Goal: Navigation & Orientation: Find specific page/section

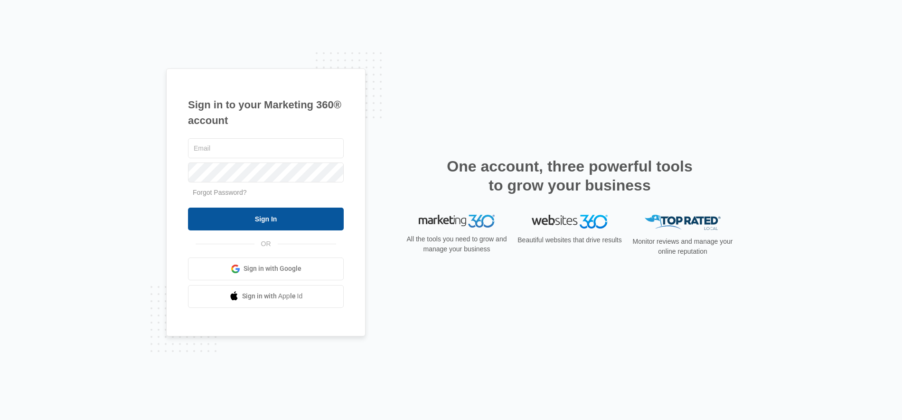
type input "[PERSON_NAME][EMAIL_ADDRESS][DOMAIN_NAME]"
click at [294, 222] on input "Sign In" at bounding box center [266, 219] width 156 height 23
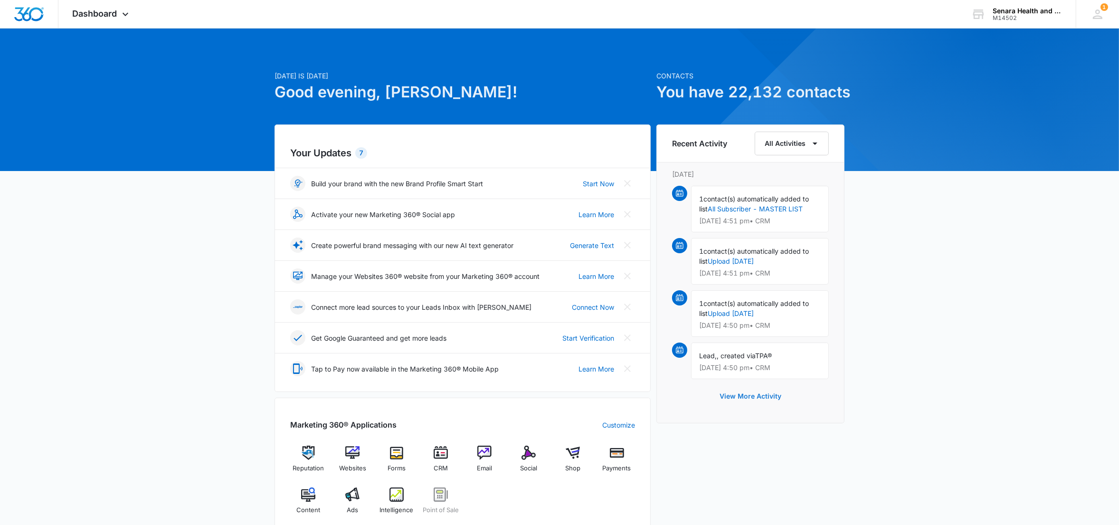
click at [753, 399] on button "View More Activity" at bounding box center [750, 396] width 81 height 23
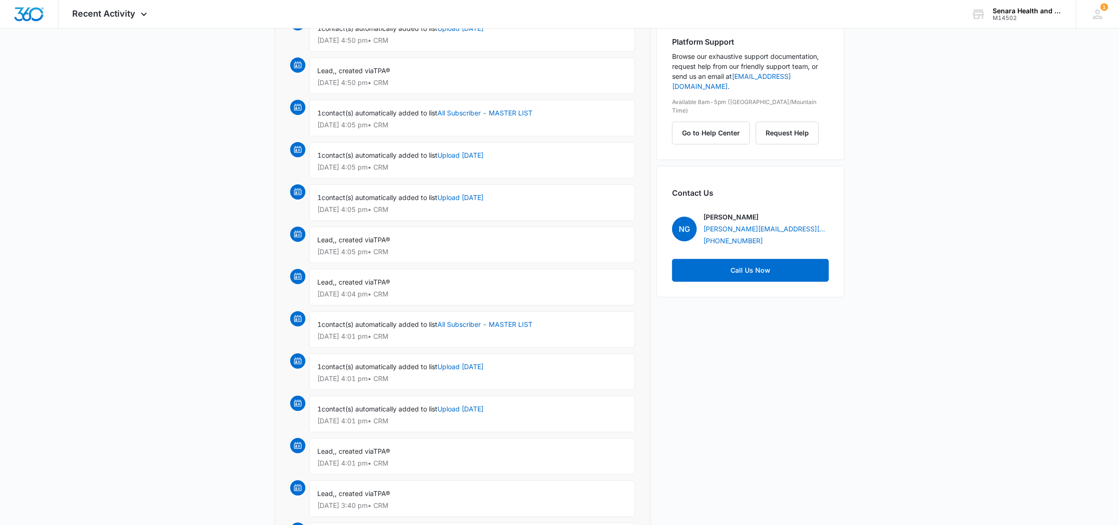
scroll to position [214, 0]
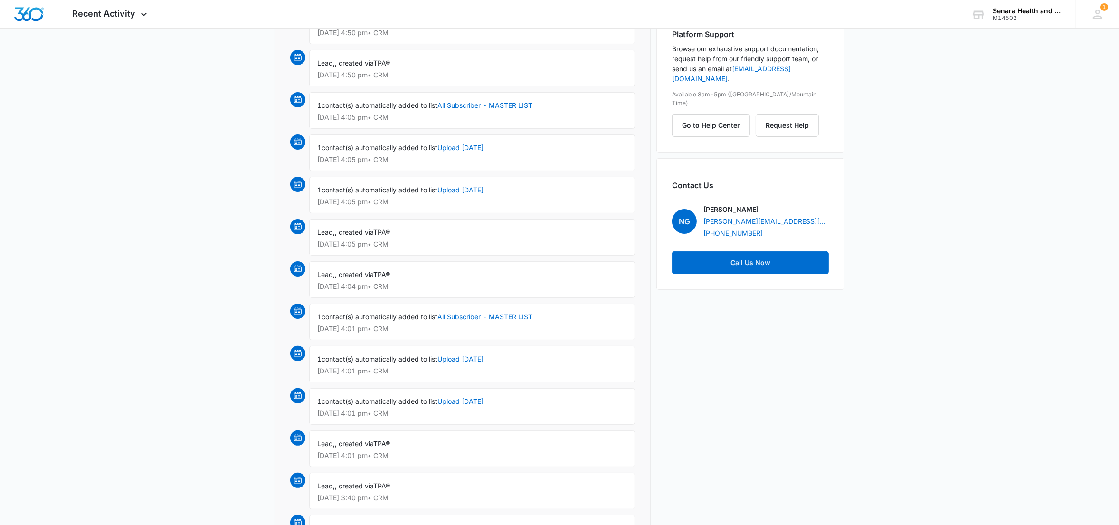
click at [340, 236] on span ", created via" at bounding box center [354, 232] width 38 height 8
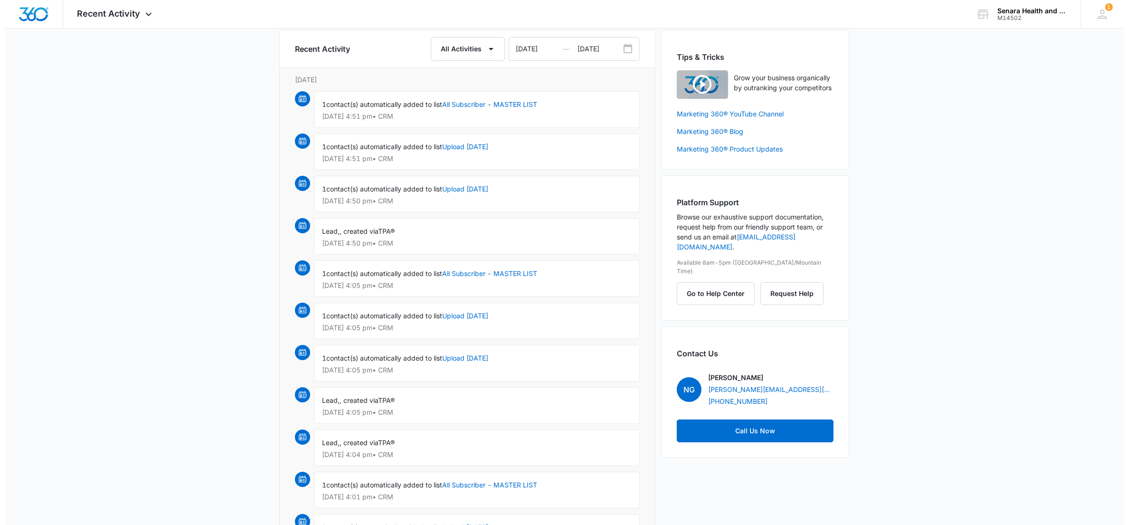
scroll to position [0, 0]
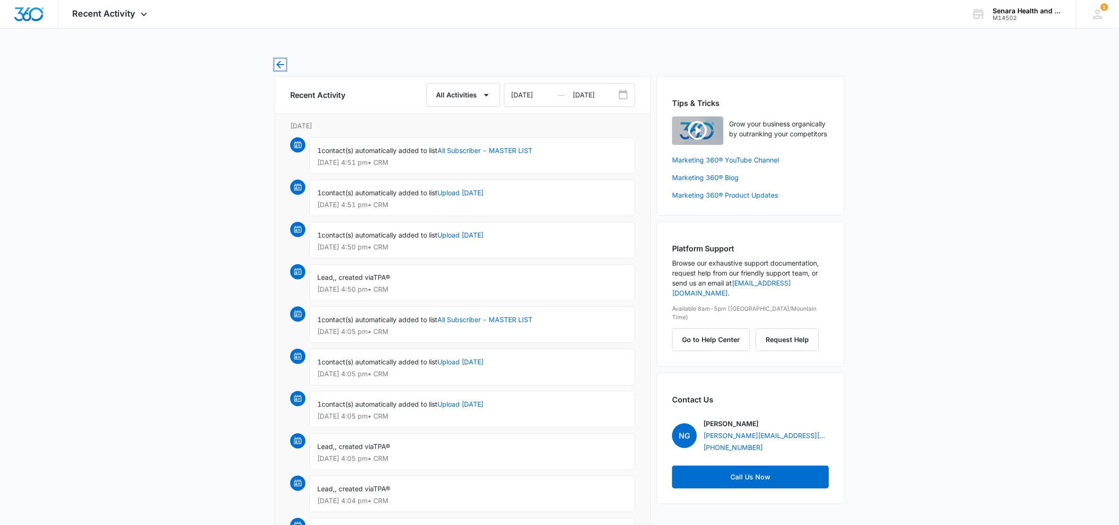
click at [280, 62] on icon "button" at bounding box center [280, 65] width 8 height 8
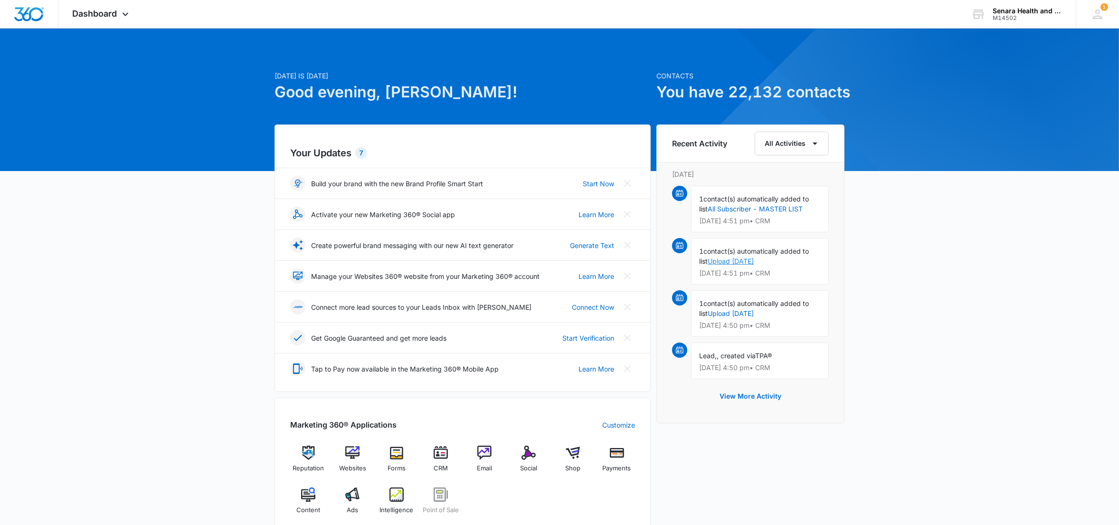
click at [737, 261] on link "Upload [DATE]" at bounding box center [731, 261] width 46 height 8
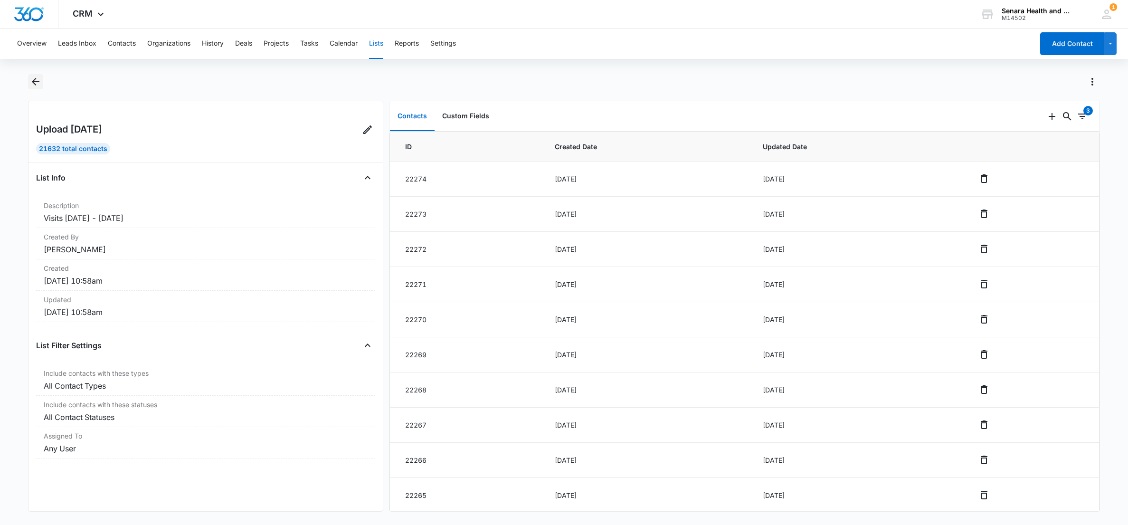
click at [37, 81] on icon "Back" at bounding box center [36, 82] width 8 height 8
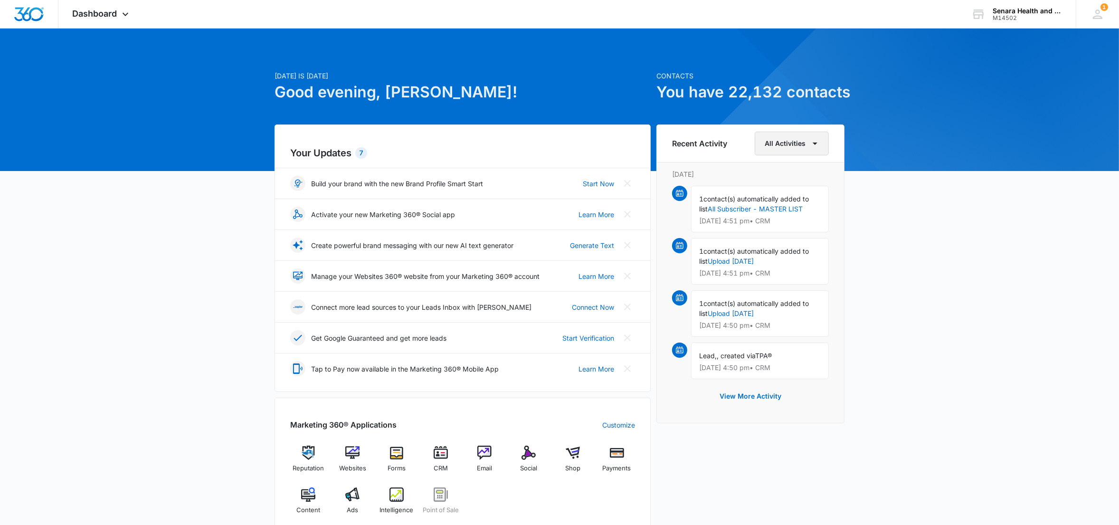
click at [774, 143] on button "All Activities" at bounding box center [792, 144] width 74 height 24
click at [790, 259] on div "Websites" at bounding box center [786, 259] width 38 height 7
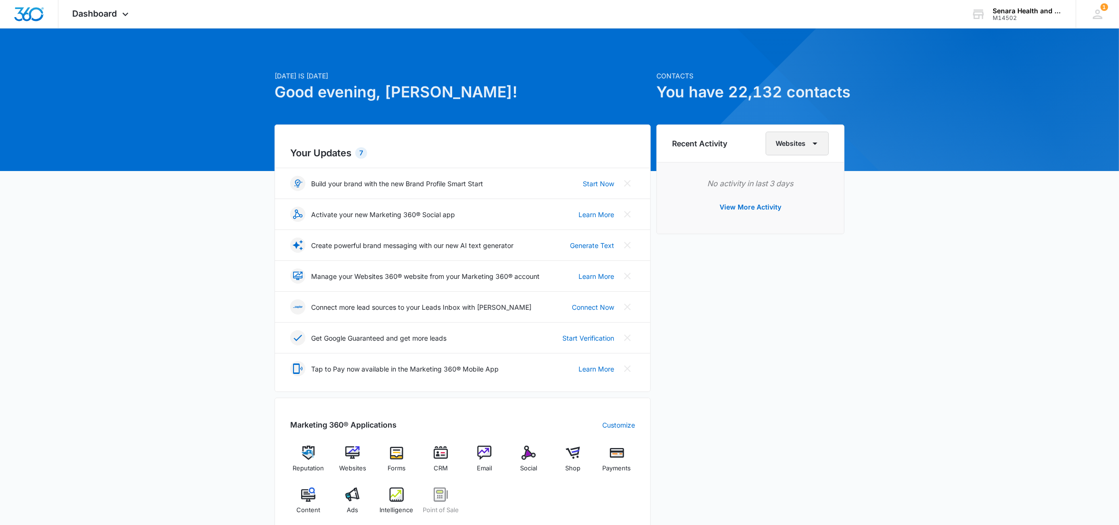
click at [815, 142] on icon "button" at bounding box center [814, 143] width 11 height 11
click at [793, 169] on button "All Activities" at bounding box center [802, 174] width 72 height 14
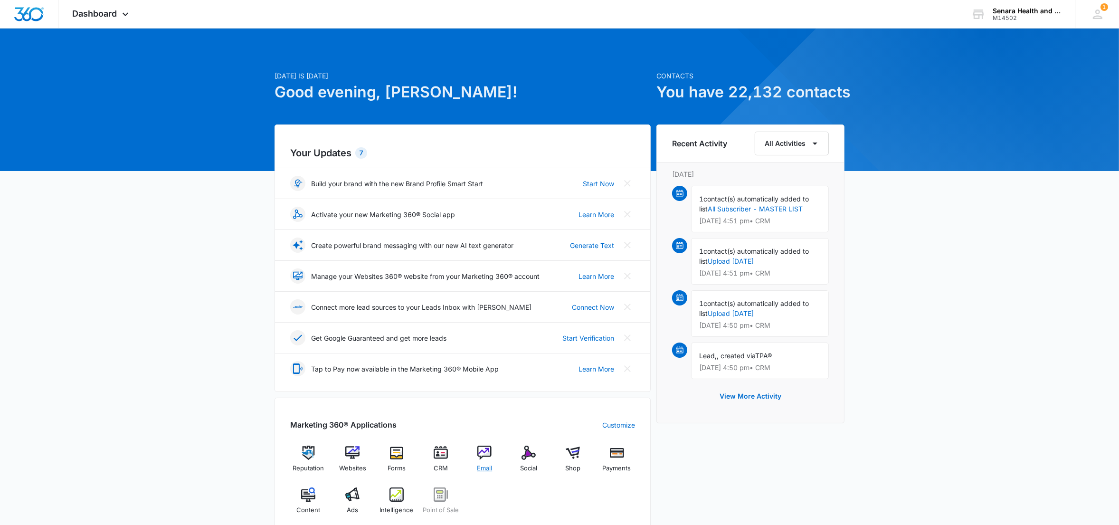
click at [486, 448] on img at bounding box center [484, 452] width 14 height 14
